Goal: Check status: Check status

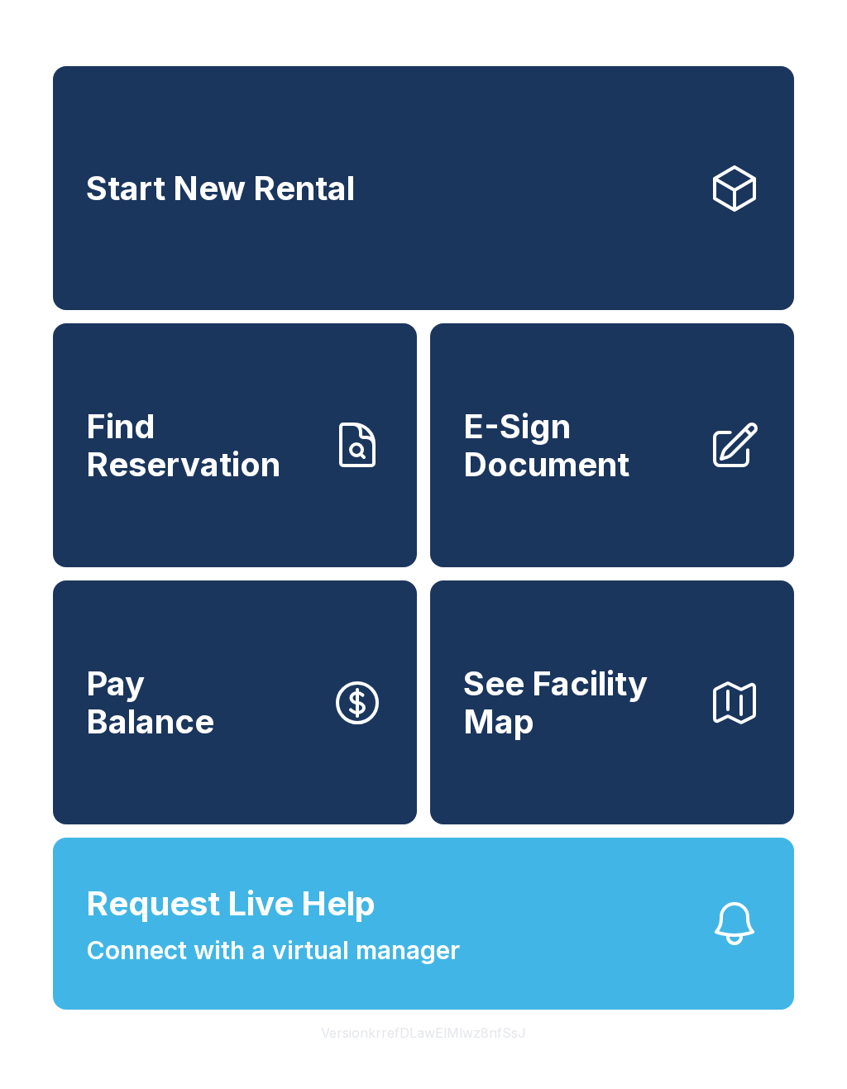
click at [568, 972] on button "Request Live Help Connect with a virtual manager" at bounding box center [423, 924] width 741 height 172
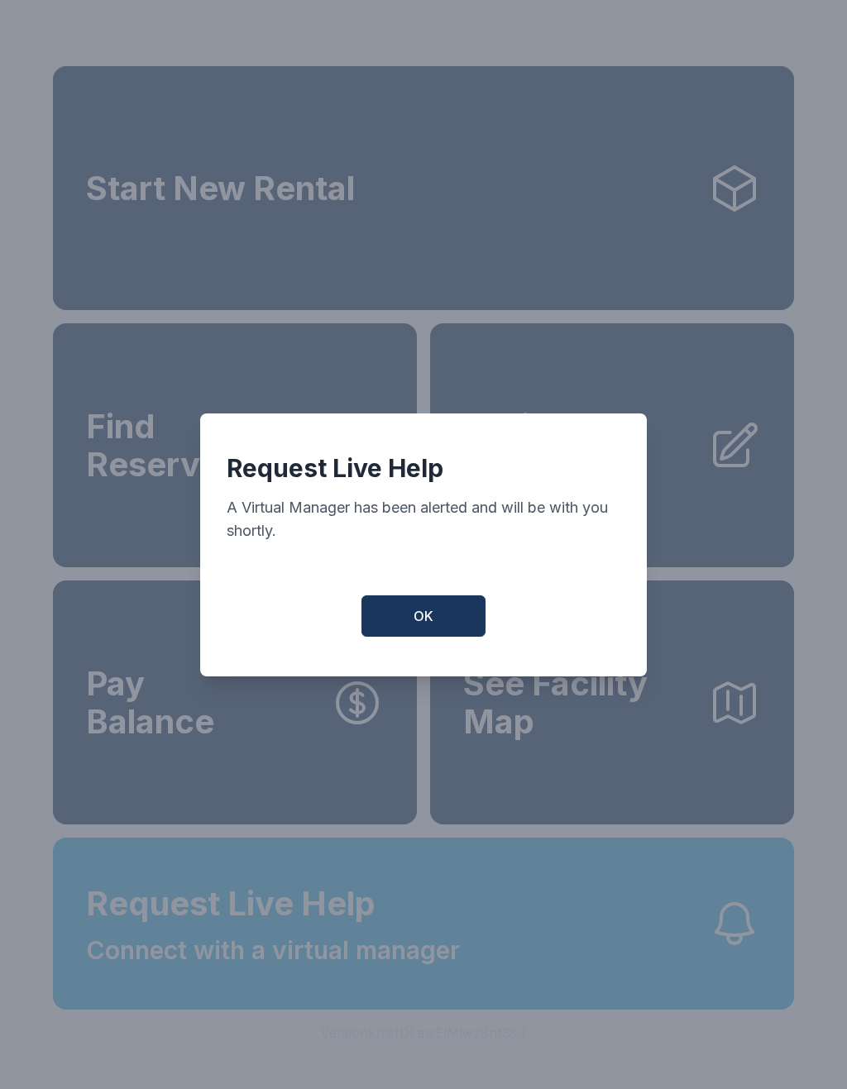
click at [433, 626] on span "OK" at bounding box center [424, 616] width 20 height 20
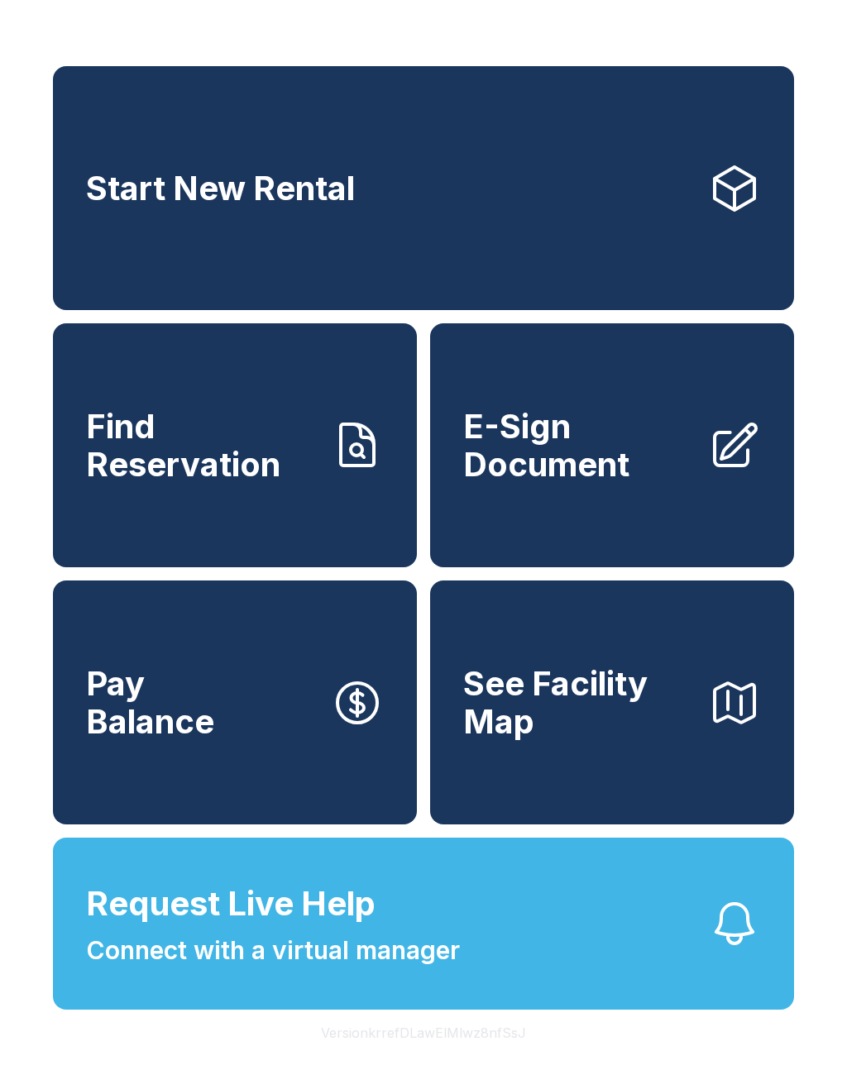
click at [267, 449] on span "Find Reservation" at bounding box center [202, 445] width 232 height 75
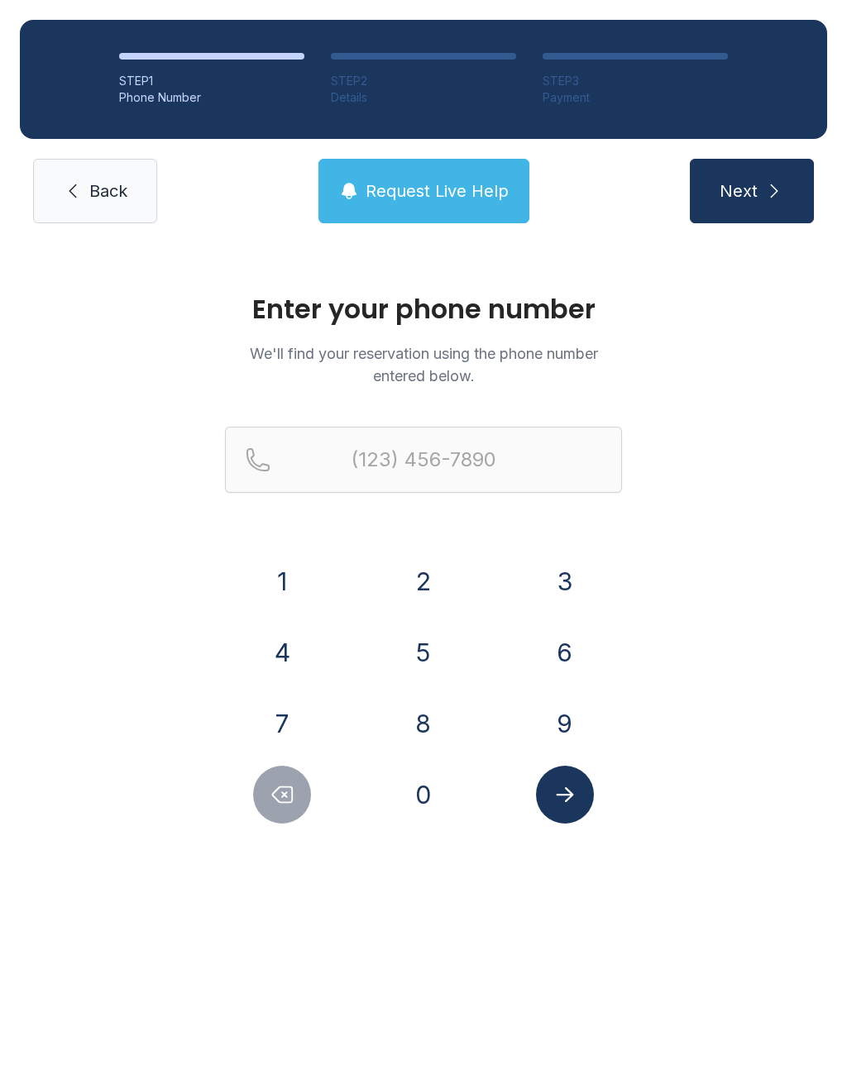
click at [429, 598] on button "2" at bounding box center [423, 581] width 58 height 58
click at [289, 592] on button "1" at bounding box center [282, 581] width 58 height 58
click at [421, 657] on button "5" at bounding box center [423, 653] width 58 height 58
click at [287, 724] on button "7" at bounding box center [282, 724] width 58 height 58
click at [293, 713] on button "7" at bounding box center [282, 724] width 58 height 58
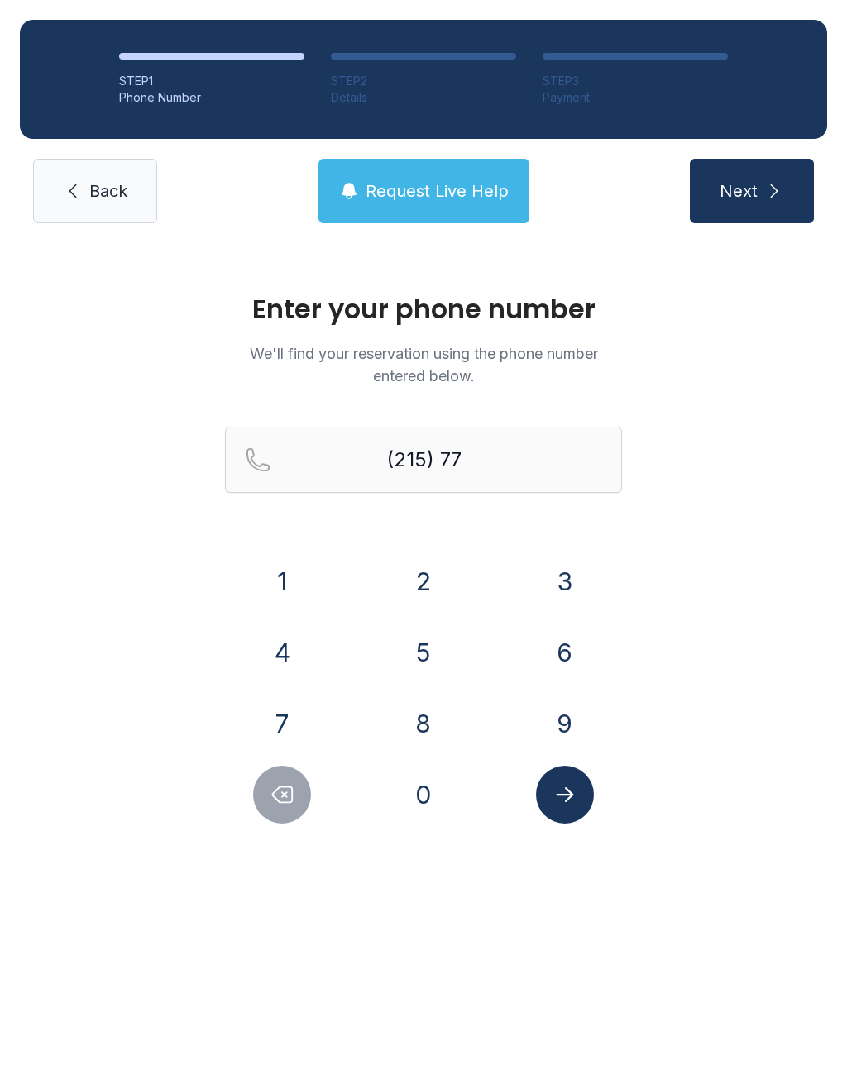
click at [571, 660] on button "6" at bounding box center [565, 653] width 58 height 58
click at [282, 575] on button "1" at bounding box center [282, 581] width 58 height 58
click at [432, 783] on button "0" at bounding box center [423, 795] width 58 height 58
click at [427, 721] on button "8" at bounding box center [423, 724] width 58 height 58
click at [425, 799] on button "0" at bounding box center [423, 795] width 58 height 58
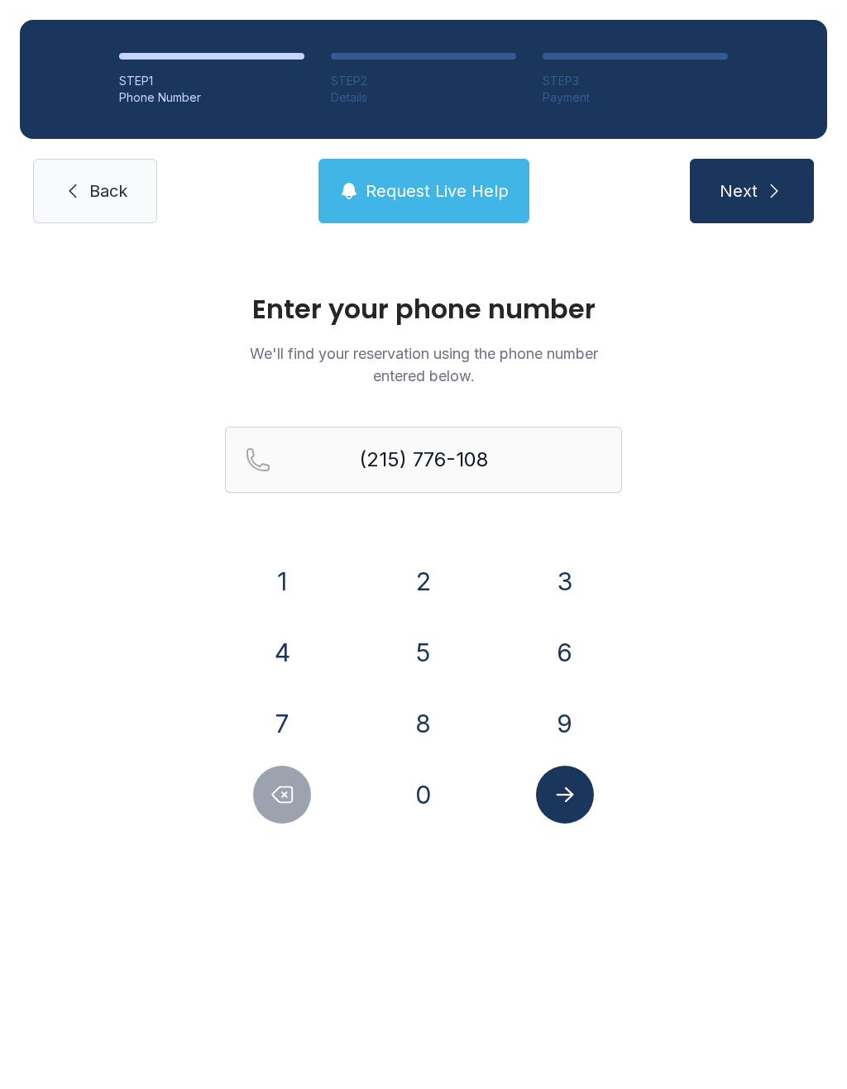
type input "[PHONE_NUMBER]"
click at [544, 798] on button "Submit lookup form" at bounding box center [565, 795] width 58 height 58
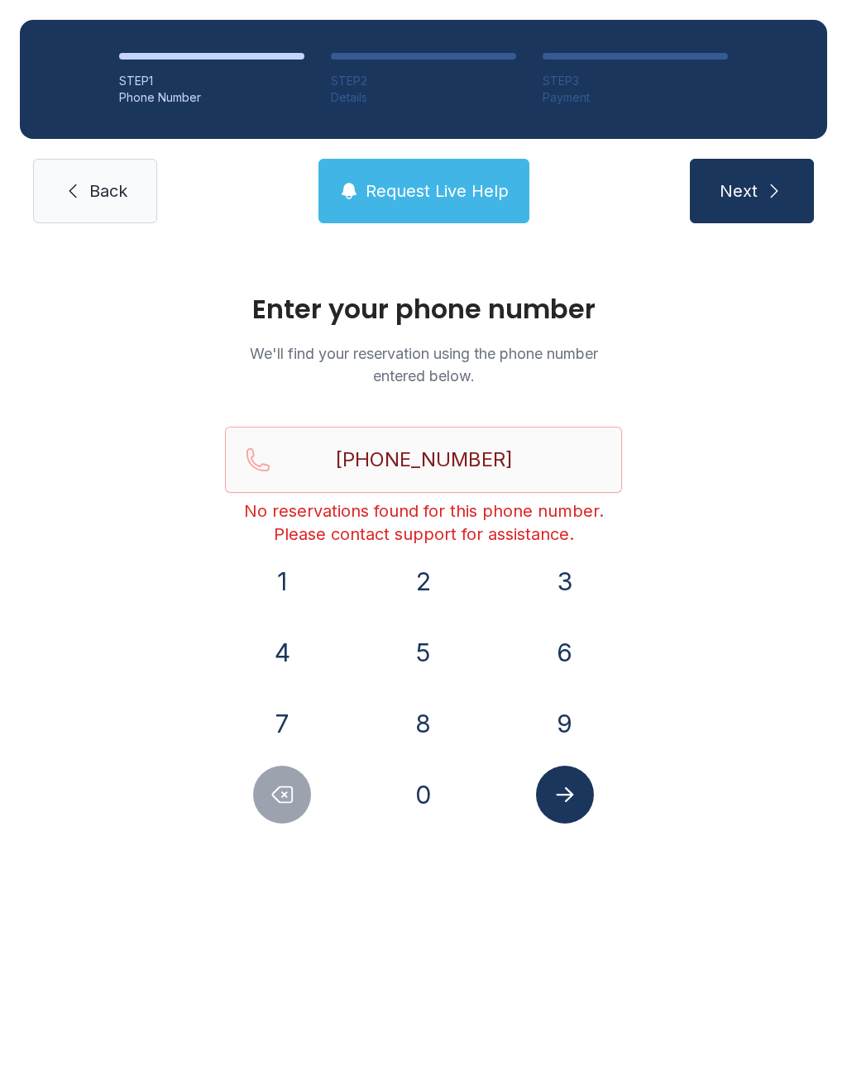
click at [103, 213] on link "Back" at bounding box center [95, 191] width 124 height 65
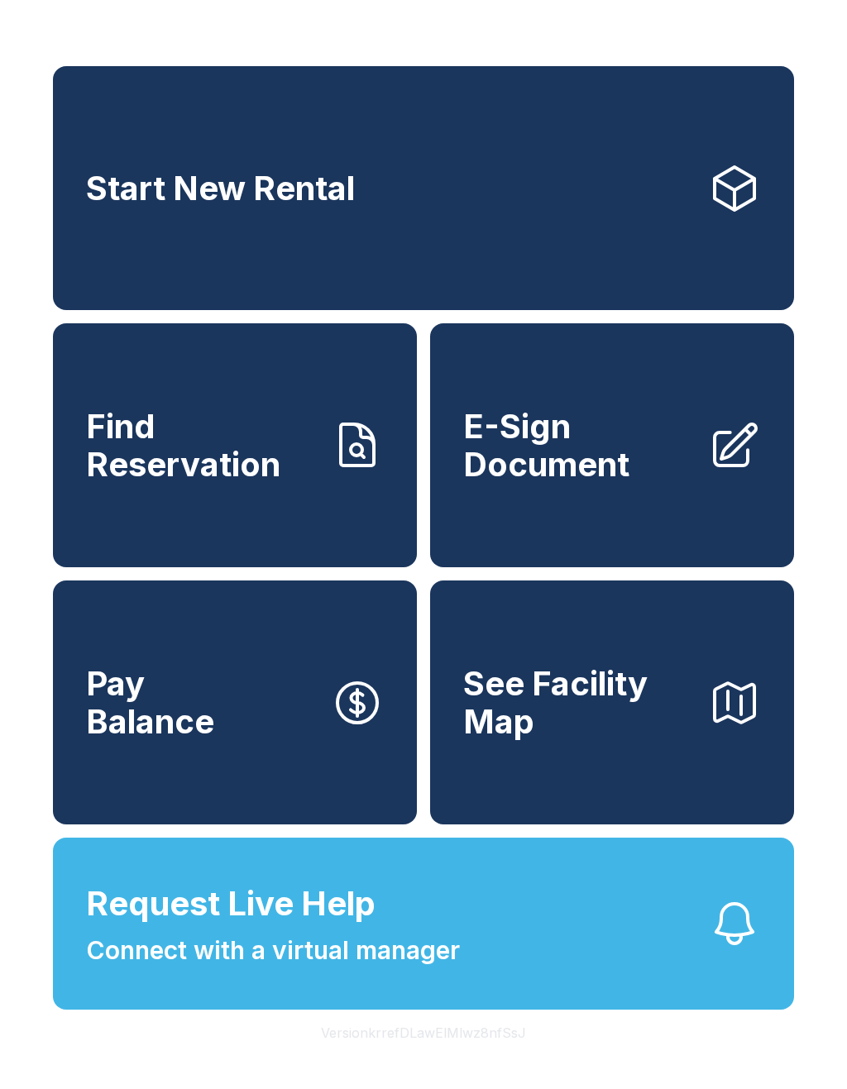
click at [321, 459] on link "Find Reservation" at bounding box center [235, 445] width 364 height 244
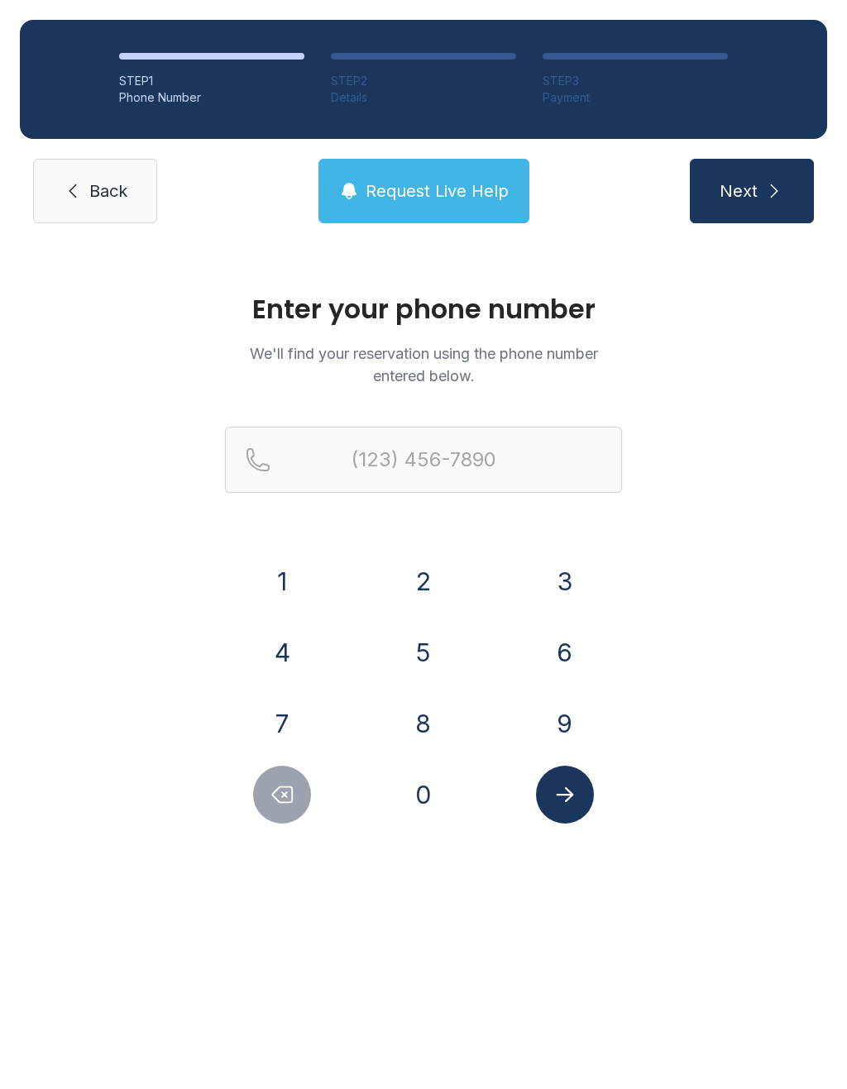
click at [415, 578] on button "2" at bounding box center [423, 581] width 58 height 58
click at [275, 586] on button "1" at bounding box center [282, 581] width 58 height 58
click at [422, 665] on button "5" at bounding box center [423, 653] width 58 height 58
click at [268, 698] on button "7" at bounding box center [282, 724] width 58 height 58
click at [265, 696] on div "7" at bounding box center [282, 724] width 115 height 58
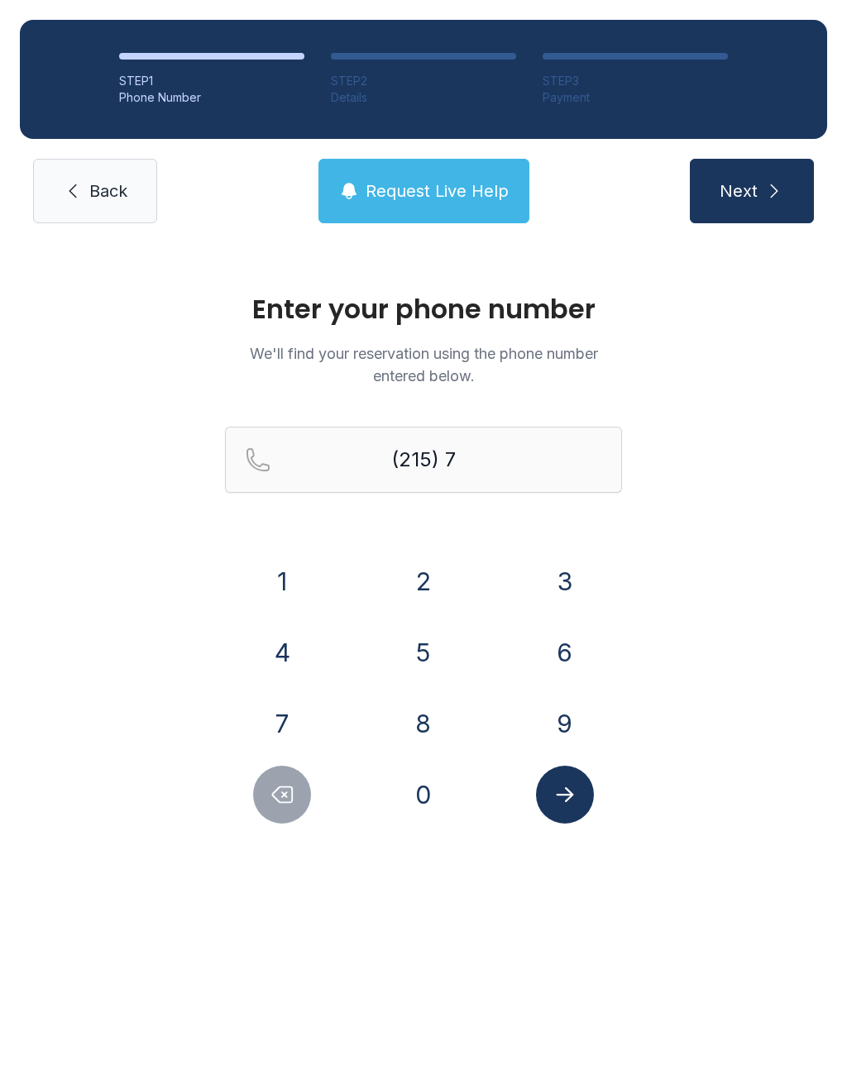
click at [323, 739] on div "7" at bounding box center [282, 724] width 115 height 58
click at [303, 711] on button "7" at bounding box center [282, 724] width 58 height 58
click at [576, 667] on button "6" at bounding box center [565, 653] width 58 height 58
click at [289, 590] on button "1" at bounding box center [282, 581] width 58 height 58
click at [425, 812] on button "0" at bounding box center [423, 795] width 58 height 58
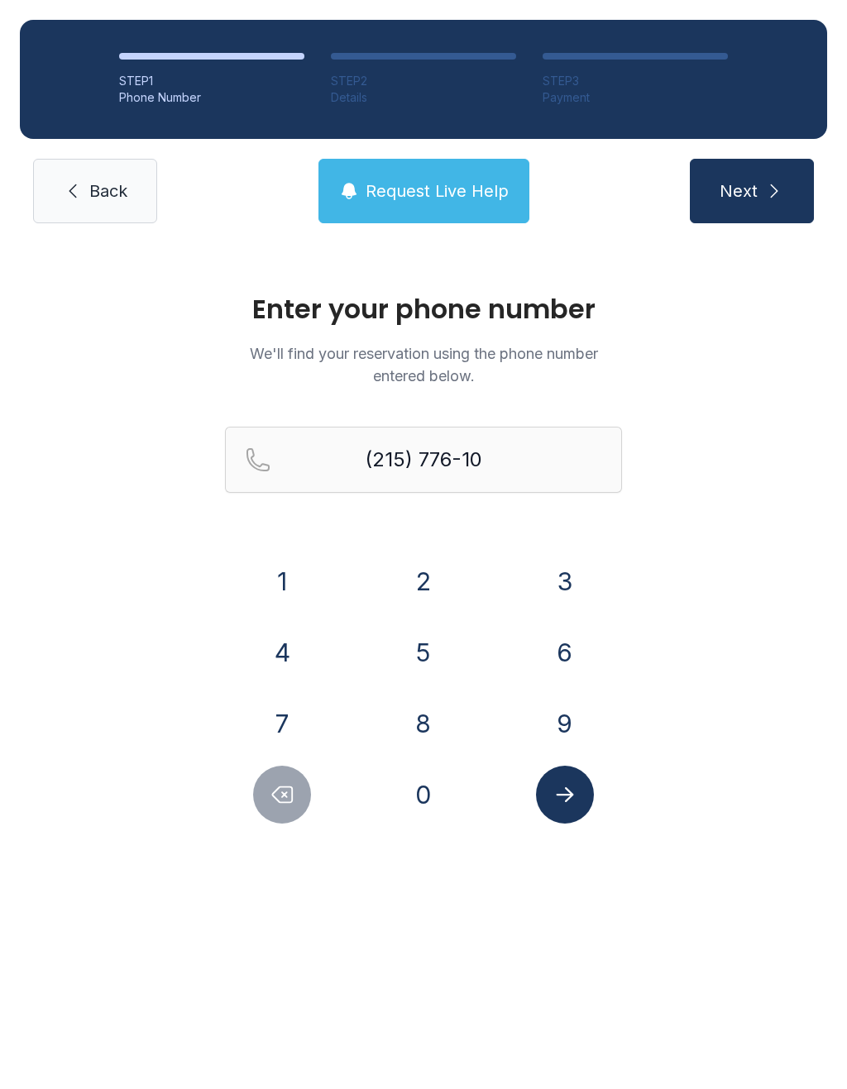
click at [429, 736] on button "8" at bounding box center [423, 724] width 58 height 58
click at [423, 832] on div "Enter your phone number We'll find your reservation using the phone number ente…" at bounding box center [423, 566] width 847 height 647
click at [428, 792] on button "0" at bounding box center [423, 795] width 58 height 58
type input "[PHONE_NUMBER]"
click at [563, 810] on button "Submit lookup form" at bounding box center [565, 795] width 58 height 58
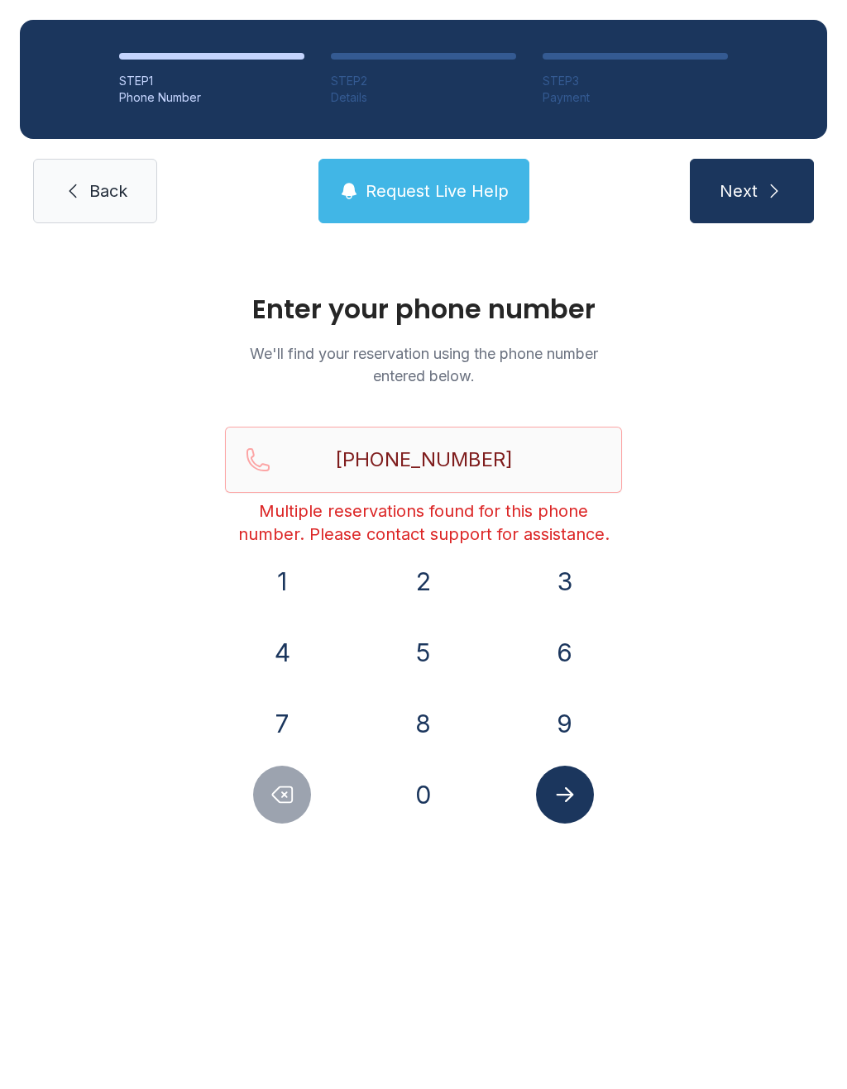
click at [716, 222] on button "Next" at bounding box center [752, 191] width 124 height 65
click at [764, 205] on button "Next" at bounding box center [752, 191] width 124 height 65
click at [665, 901] on main "Enter your phone number We'll find your reservation using the phone number ente…" at bounding box center [423, 666] width 847 height 846
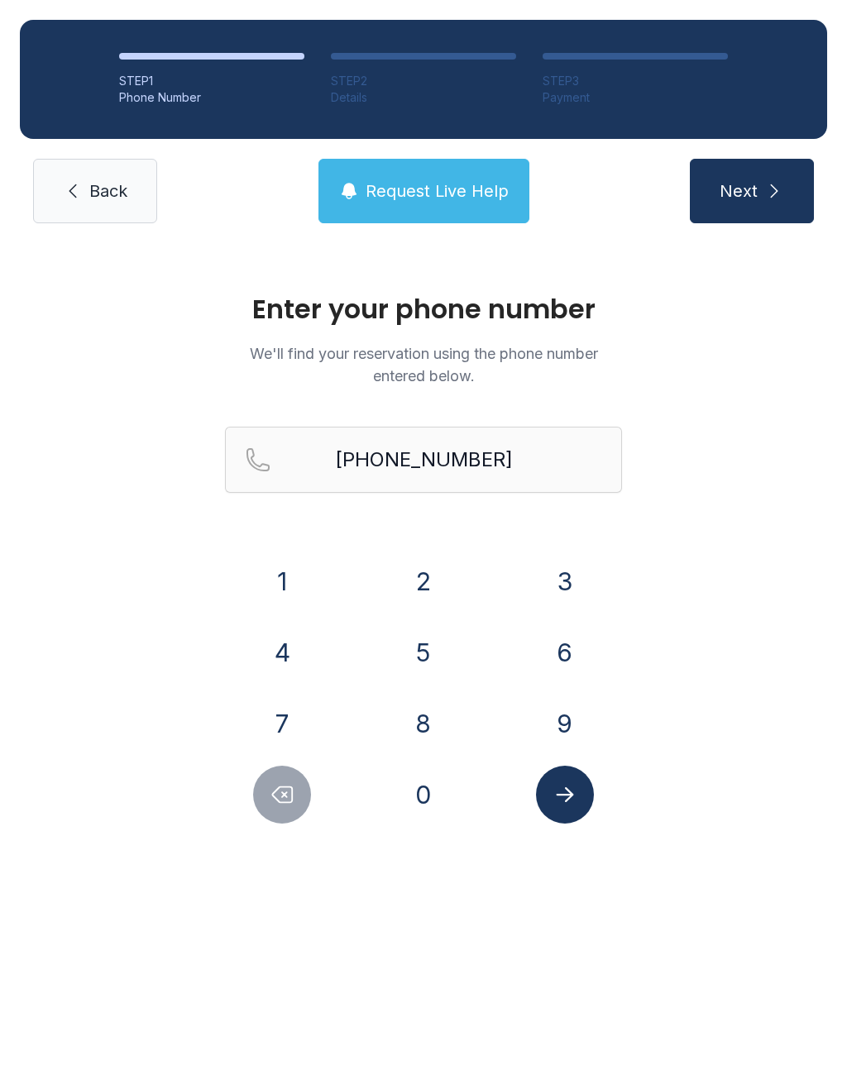
click at [113, 166] on link "Back" at bounding box center [95, 191] width 124 height 65
